Goal: Task Accomplishment & Management: Manage account settings

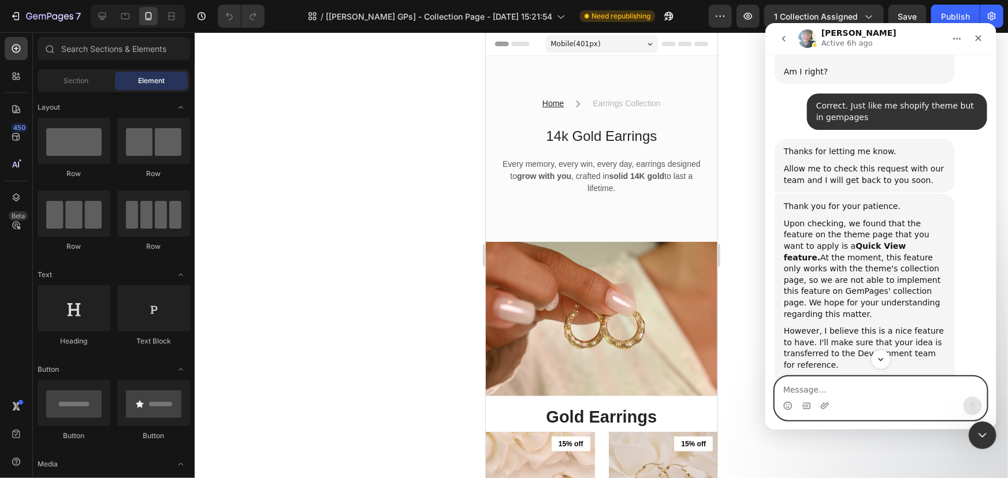
scroll to position [1475, 0]
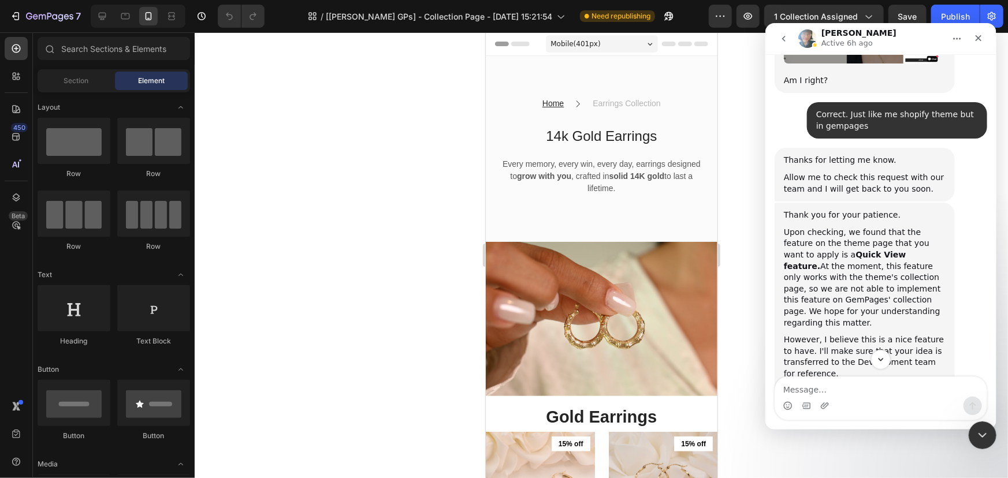
drag, startPoint x: 783, startPoint y: 132, endPoint x: 926, endPoint y: 231, distance: 173.9
click at [926, 231] on div "Thank you for your patience. Upon checking, we found that the feature on the th…" at bounding box center [864, 430] width 162 height 442
click at [985, 32] on div "Close" at bounding box center [978, 37] width 21 height 21
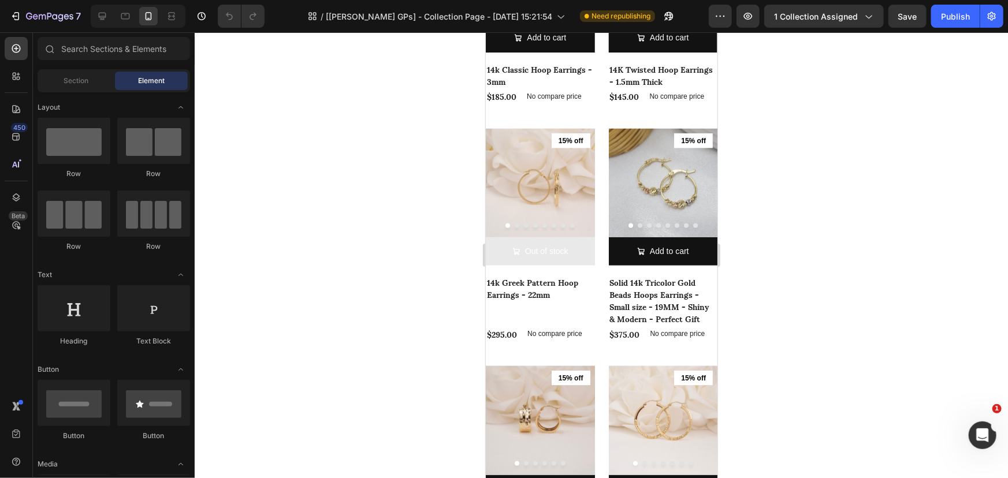
scroll to position [0, 0]
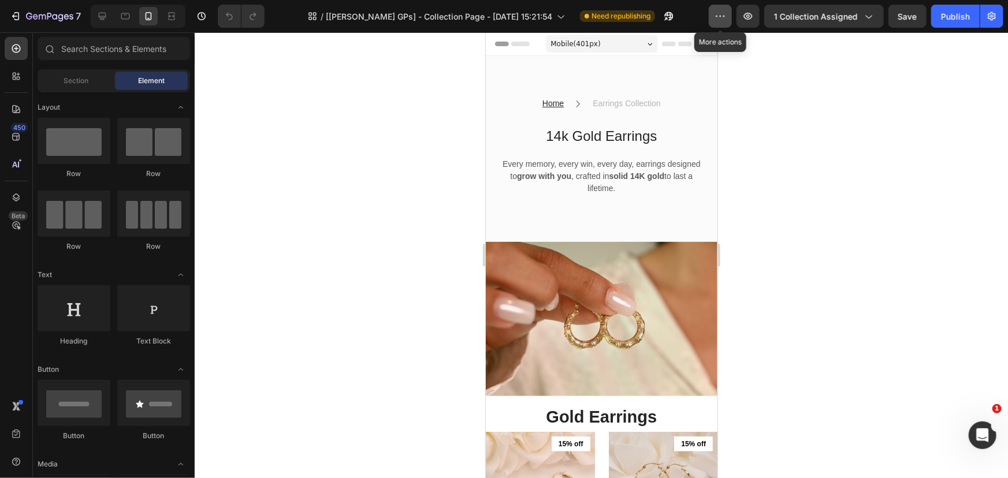
click at [722, 16] on icon "button" at bounding box center [721, 16] width 2 height 1
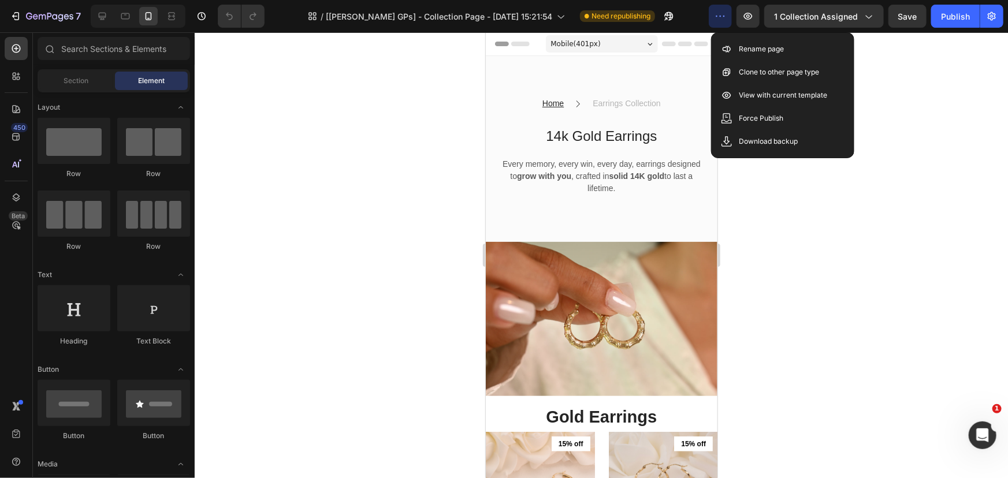
click at [794, 208] on div at bounding box center [601, 255] width 813 height 446
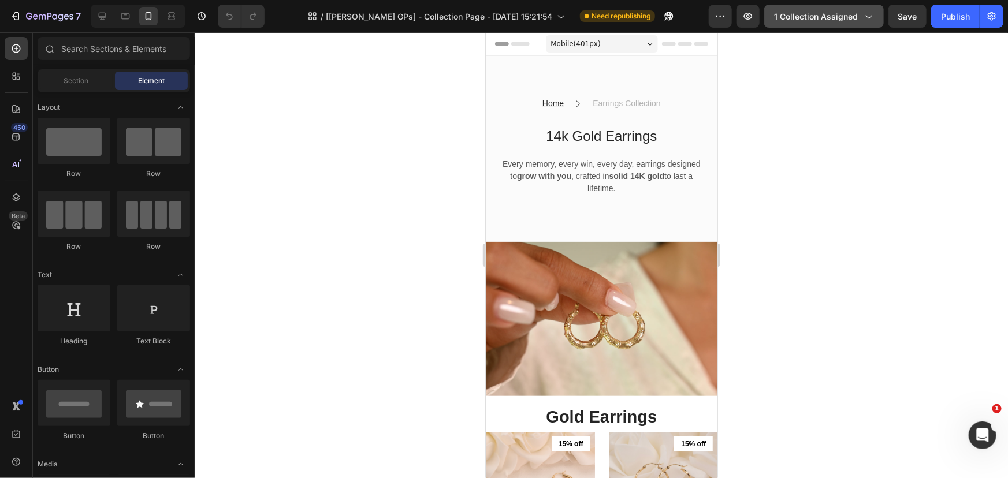
click at [853, 18] on span "1 collection assigned" at bounding box center [816, 16] width 84 height 12
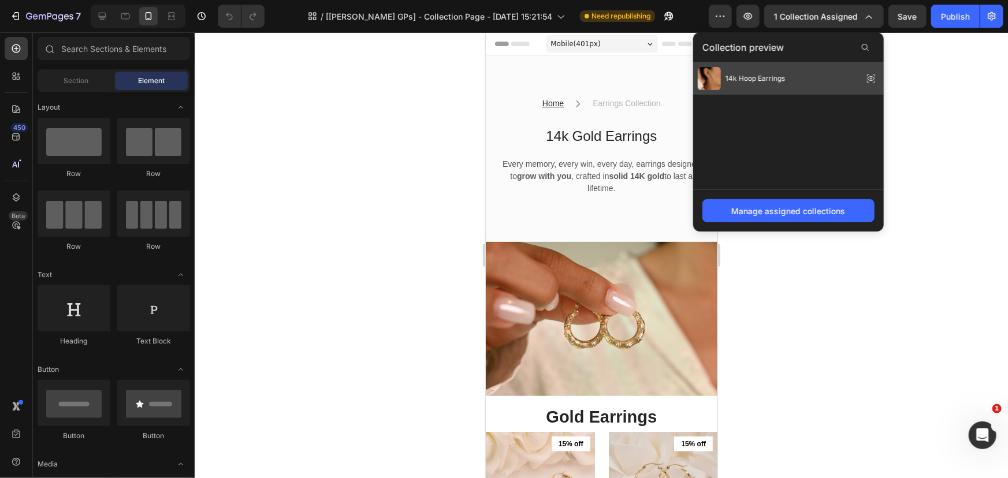
click at [803, 81] on div "14k Hoop Earrings" at bounding box center [788, 78] width 191 height 32
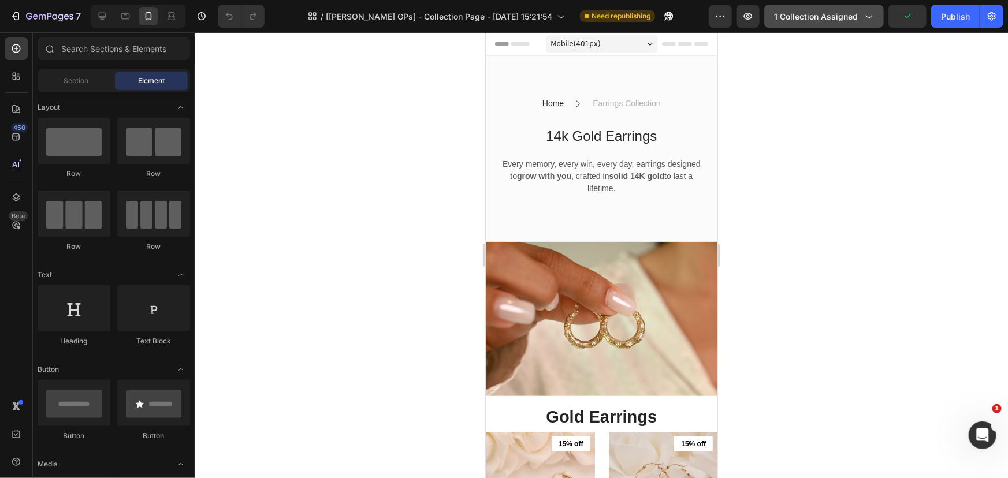
click at [878, 21] on button "1 collection assigned" at bounding box center [824, 16] width 120 height 23
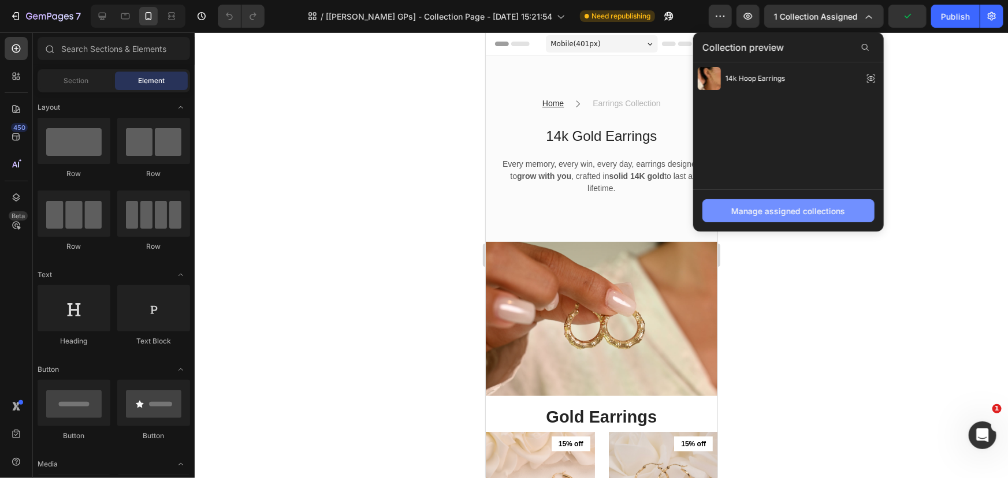
click at [798, 203] on button "Manage assigned collections" at bounding box center [788, 210] width 172 height 23
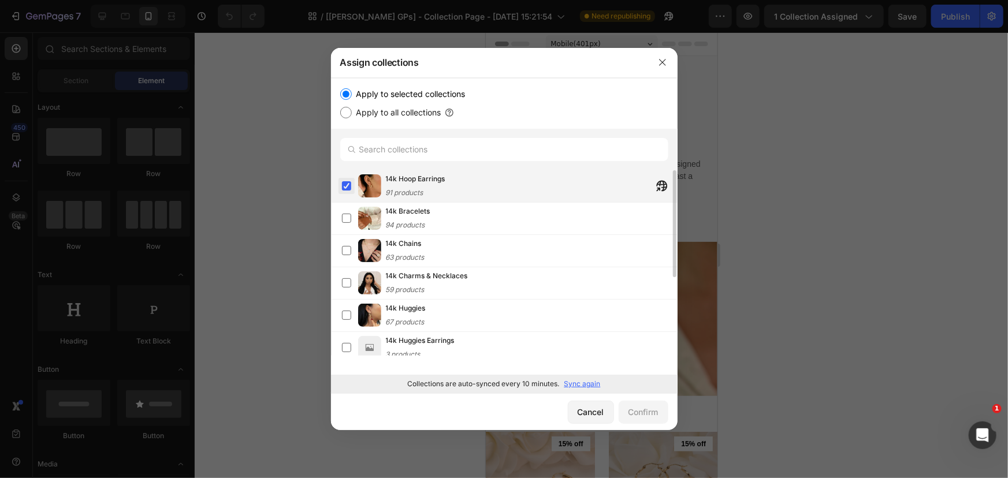
click at [343, 182] on label at bounding box center [346, 185] width 9 height 9
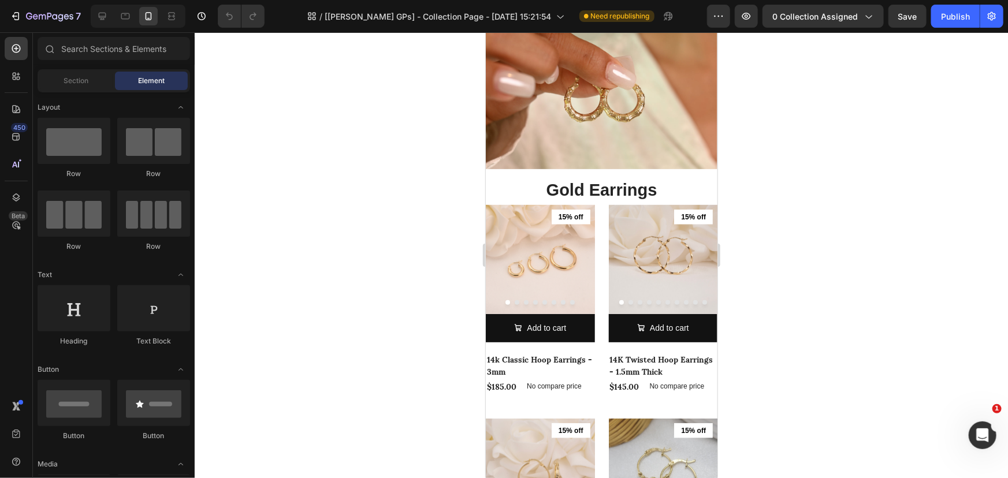
scroll to position [257, 0]
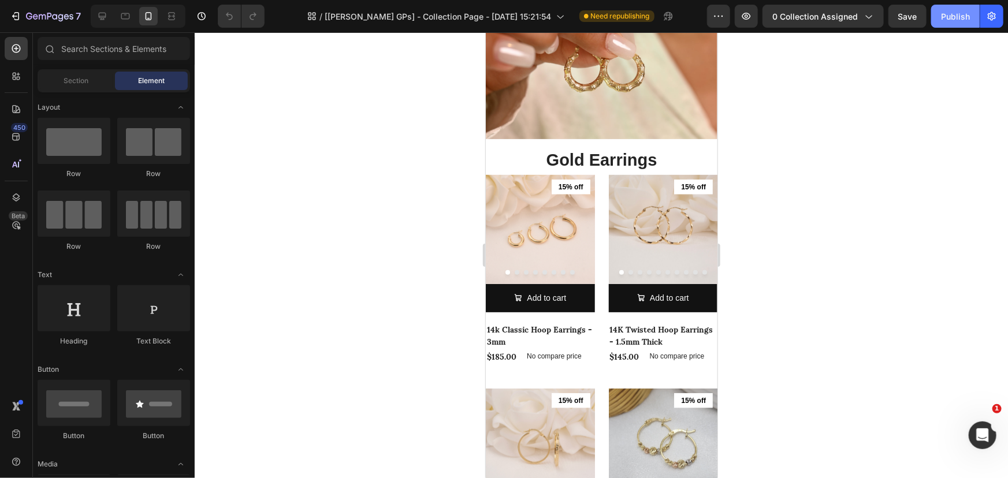
click at [941, 16] on button "Publish" at bounding box center [955, 16] width 49 height 23
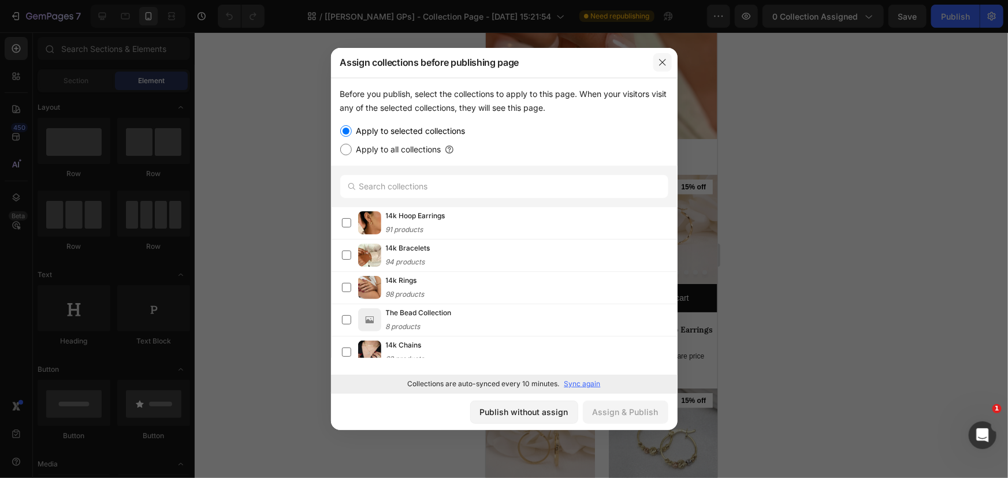
click at [654, 66] on button "button" at bounding box center [662, 62] width 18 height 18
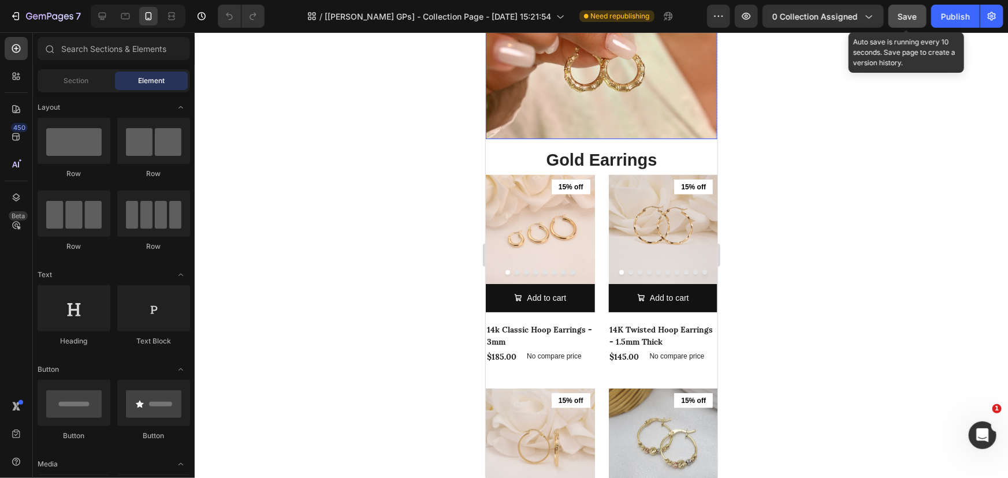
click at [895, 23] on button "Save" at bounding box center [907, 16] width 38 height 23
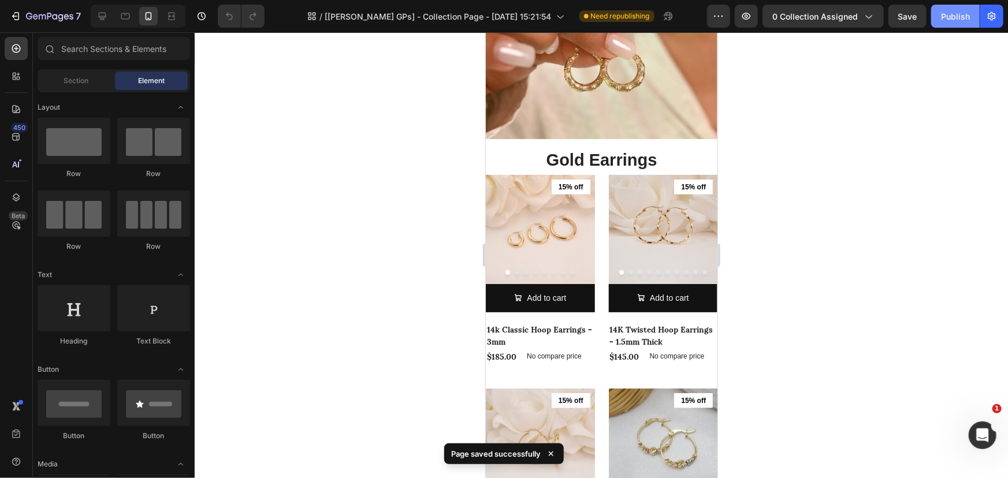
click at [953, 22] on div "Publish" at bounding box center [955, 16] width 29 height 12
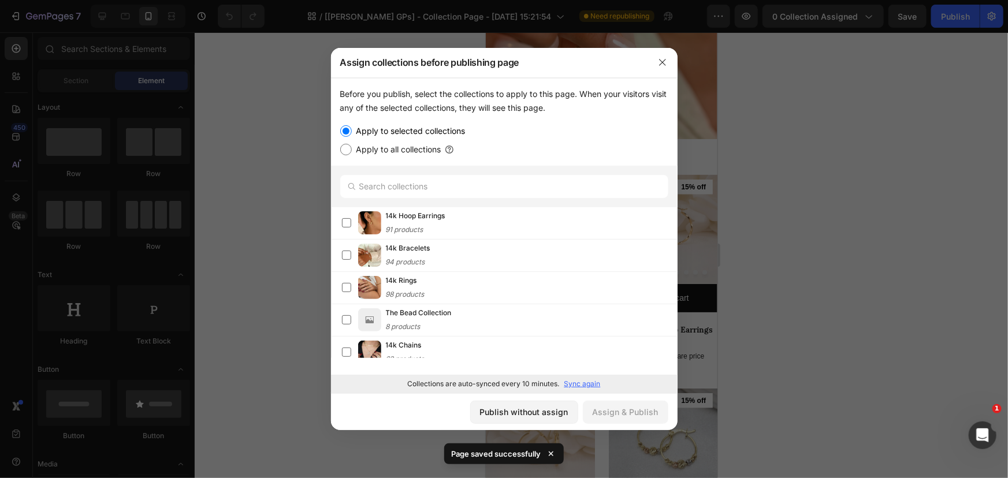
click at [281, 211] on div at bounding box center [504, 239] width 1008 height 478
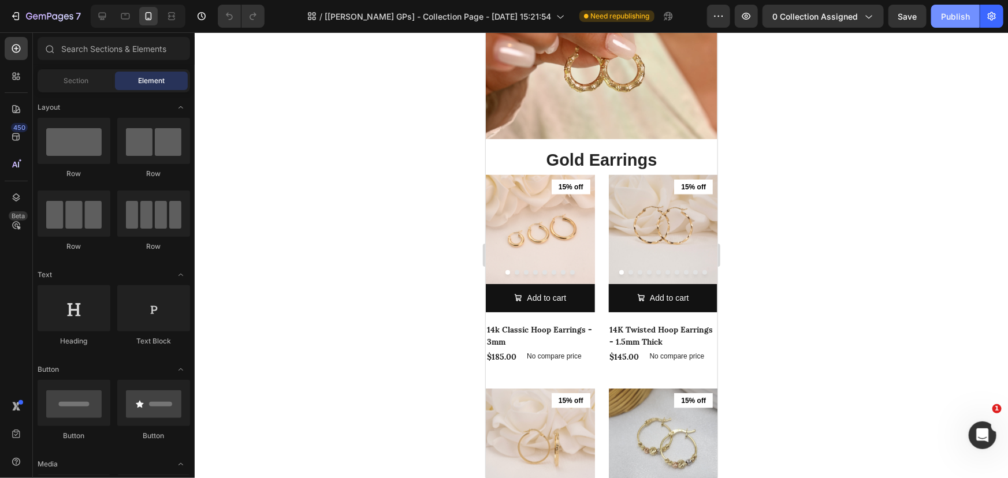
click at [949, 15] on div "Publish" at bounding box center [955, 16] width 29 height 12
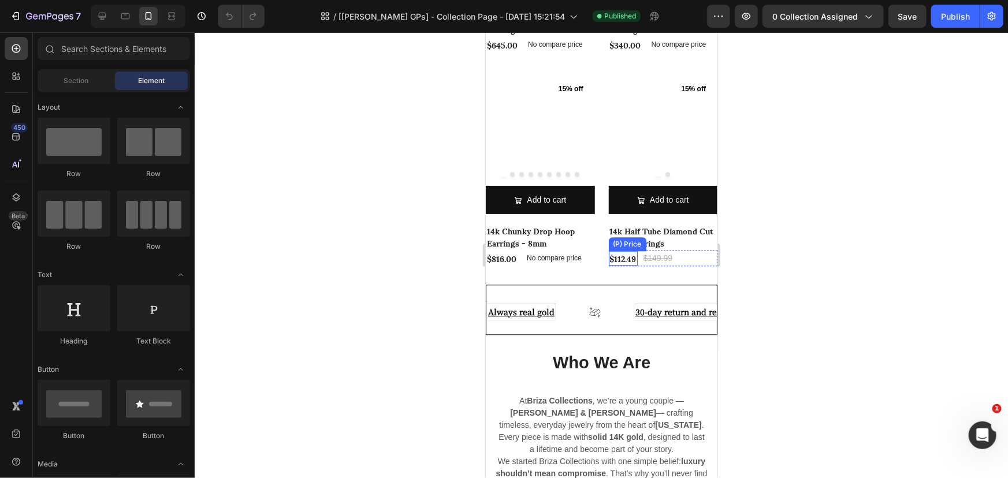
scroll to position [3485, 0]
